Goal: Task Accomplishment & Management: Manage account settings

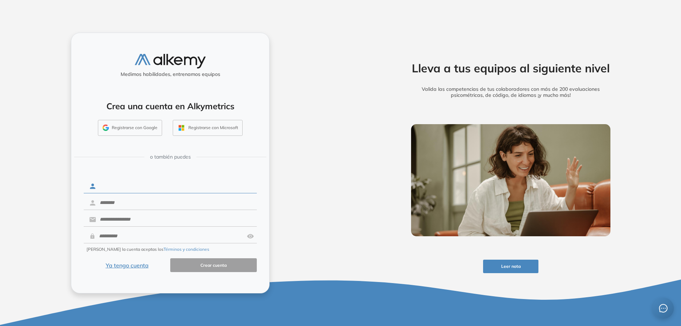
click at [108, 188] on input "text" at bounding box center [176, 185] width 161 height 13
click at [304, 126] on div "Medimos habilidades, entrenamos equipos Crea una cuenta en Alkymetrics Registra…" at bounding box center [170, 163] width 340 height 326
click at [107, 267] on button "Ya tengo cuenta" at bounding box center [127, 265] width 87 height 14
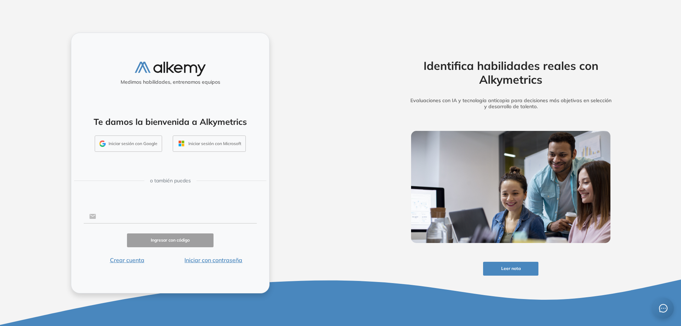
click at [139, 218] on input "text" at bounding box center [176, 216] width 161 height 13
type input "**********"
click at [159, 241] on button "Ingresar con código" at bounding box center [170, 240] width 87 height 14
